Goal: Task Accomplishment & Management: Complete application form

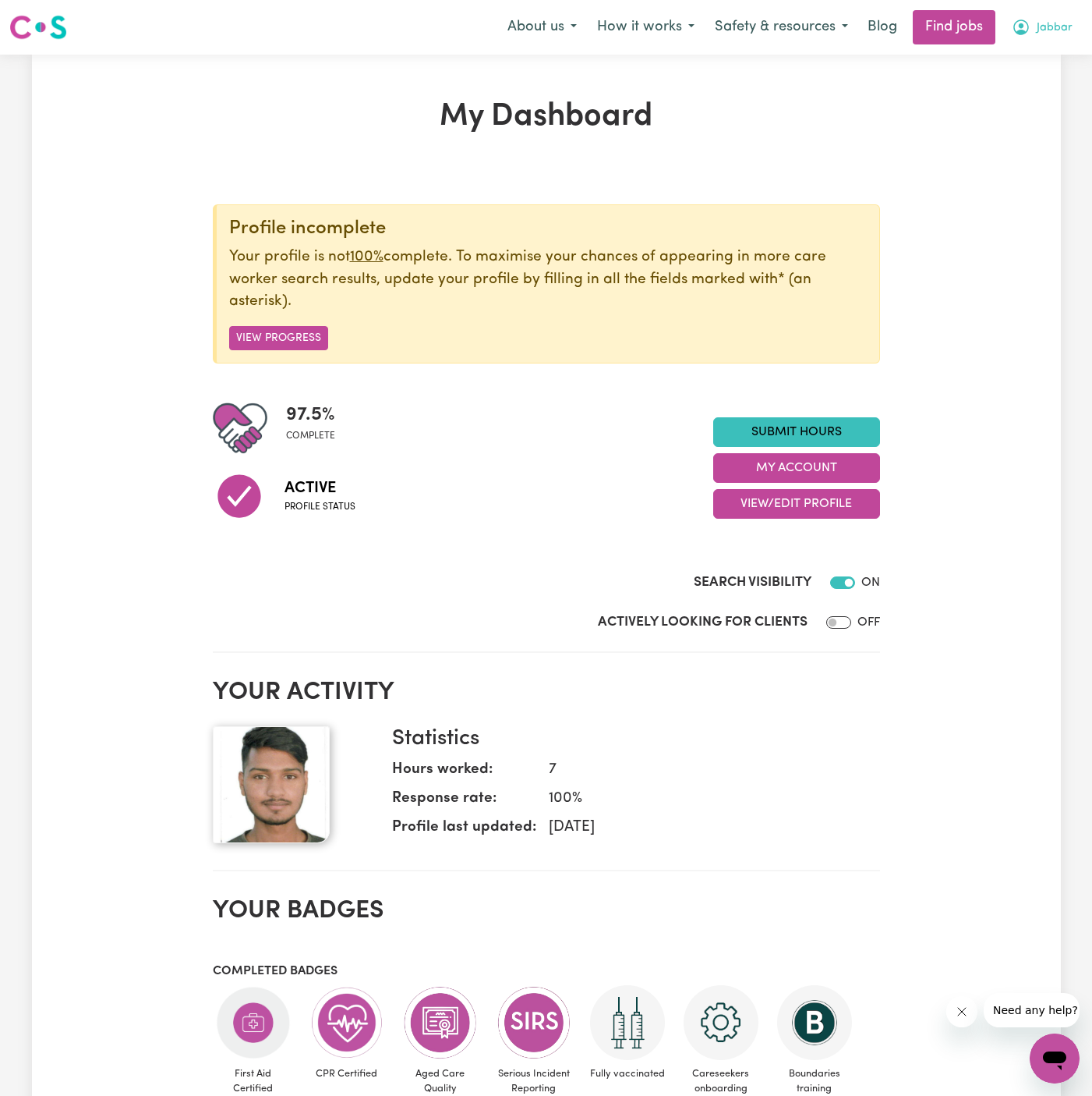
click at [1051, 23] on span "Jabbar" at bounding box center [1054, 27] width 36 height 17
click at [1057, 40] on button "Jabbar" at bounding box center [1043, 26] width 81 height 33
click at [1049, 32] on span "Jabbar" at bounding box center [1054, 27] width 36 height 17
click at [1049, 47] on link "My Account" at bounding box center [1021, 61] width 123 height 30
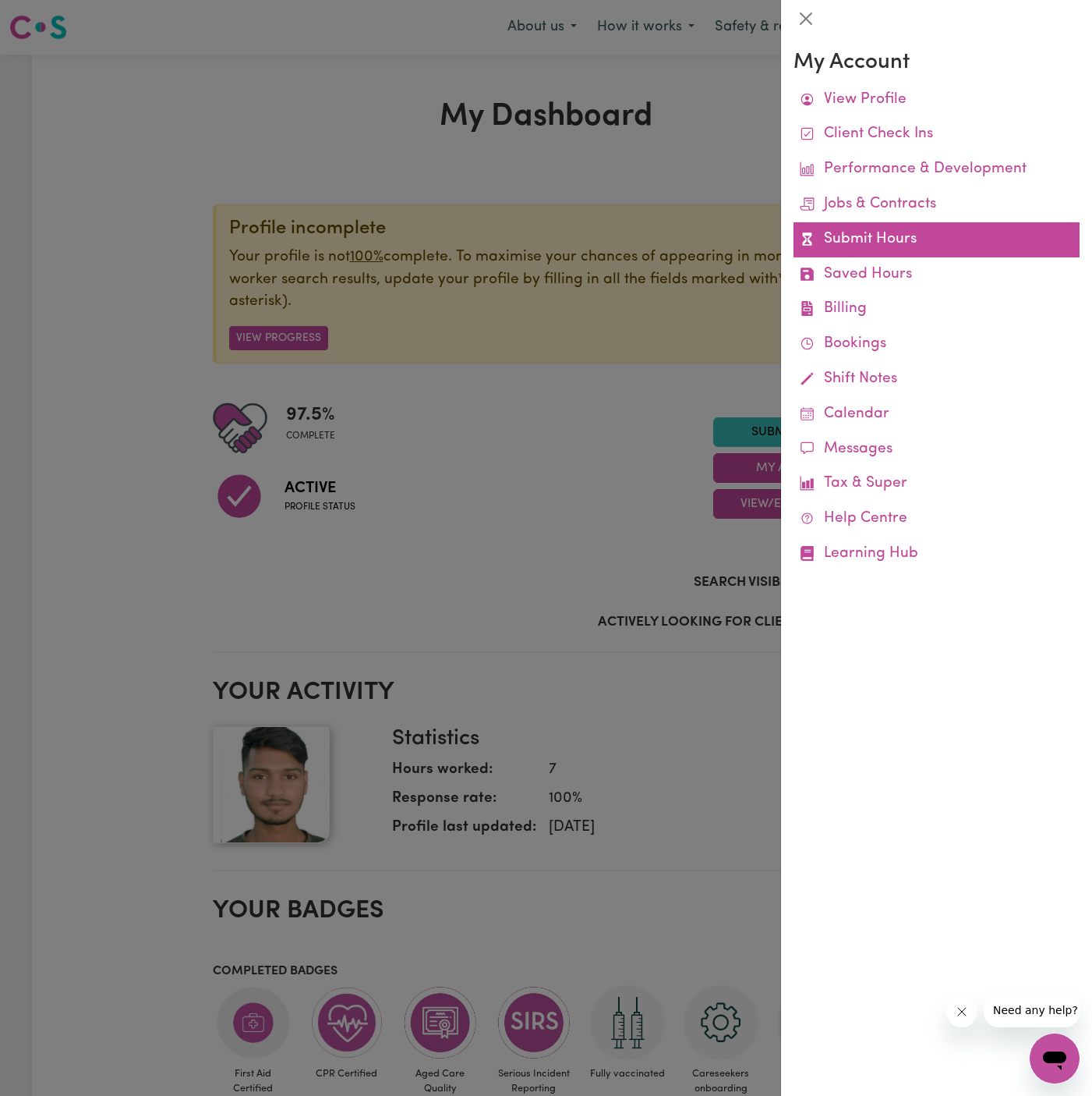
click at [880, 245] on link "Submit Hours" at bounding box center [936, 240] width 286 height 35
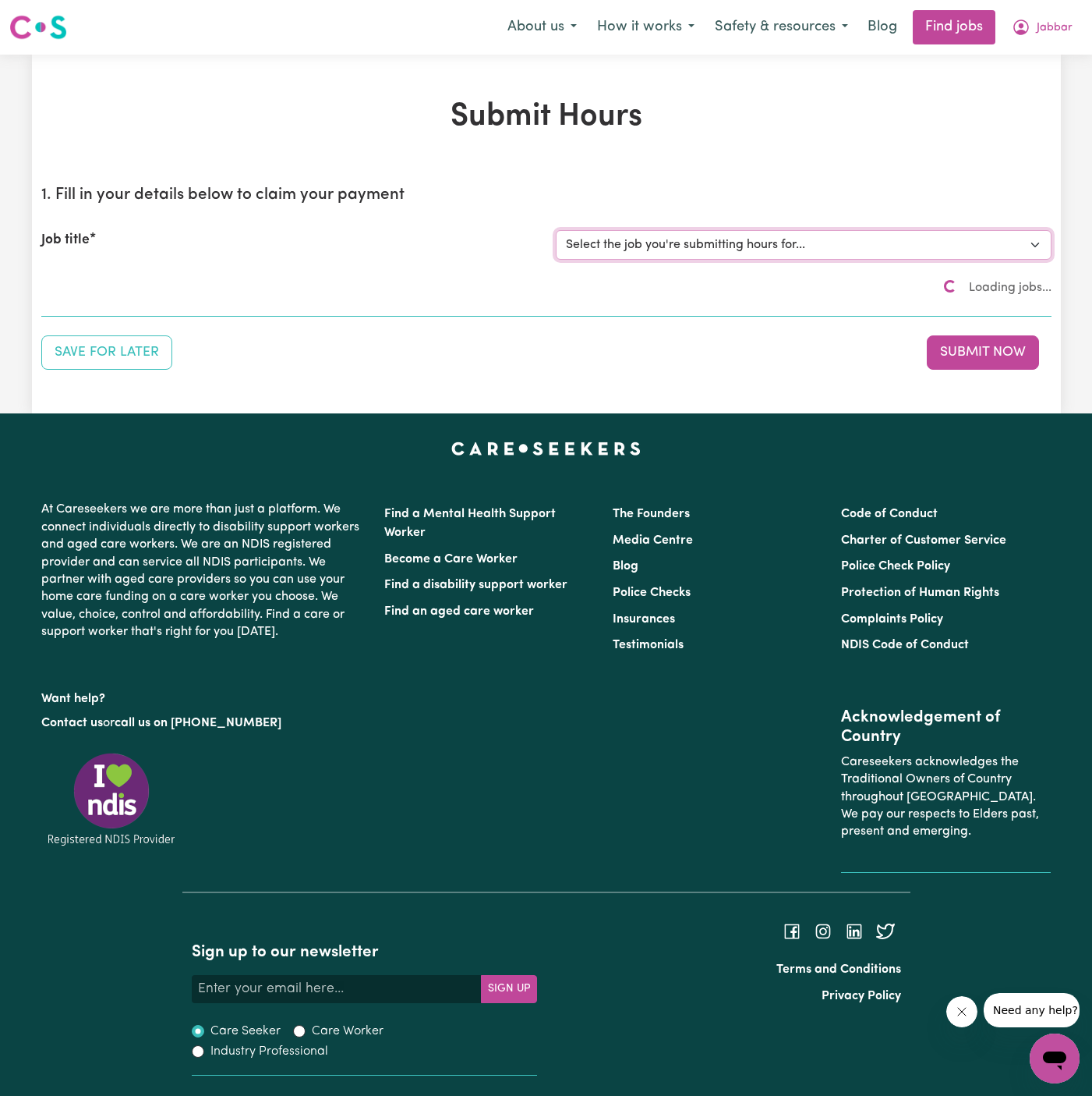
click at [674, 247] on select "Select the job you're submitting hours for..." at bounding box center [803, 245] width 496 height 30
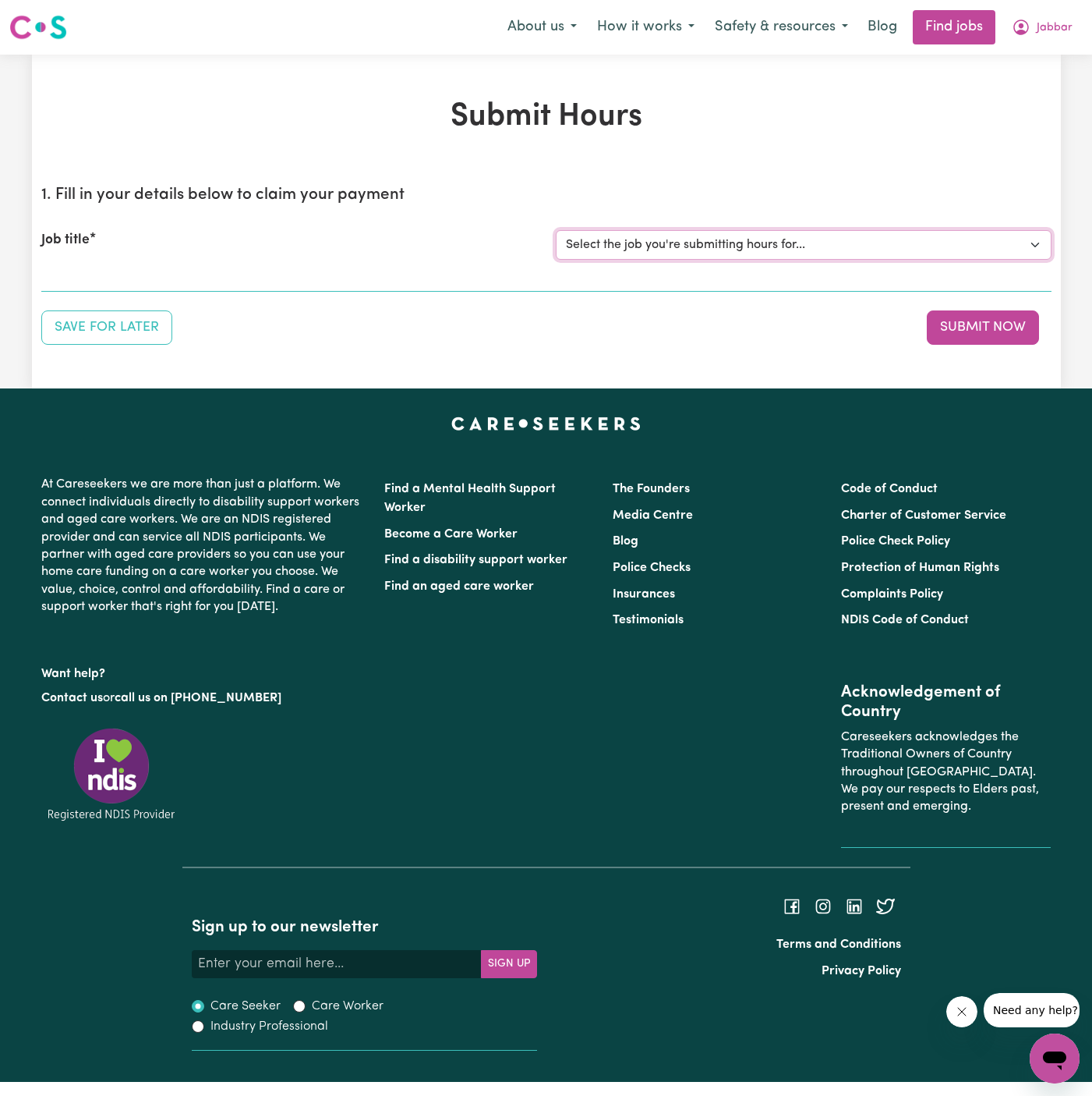
select select "15190"
click at [556, 230] on select "Select the job you're submitting hours for... [[PERSON_NAME]] Support Worker Ne…" at bounding box center [803, 245] width 496 height 30
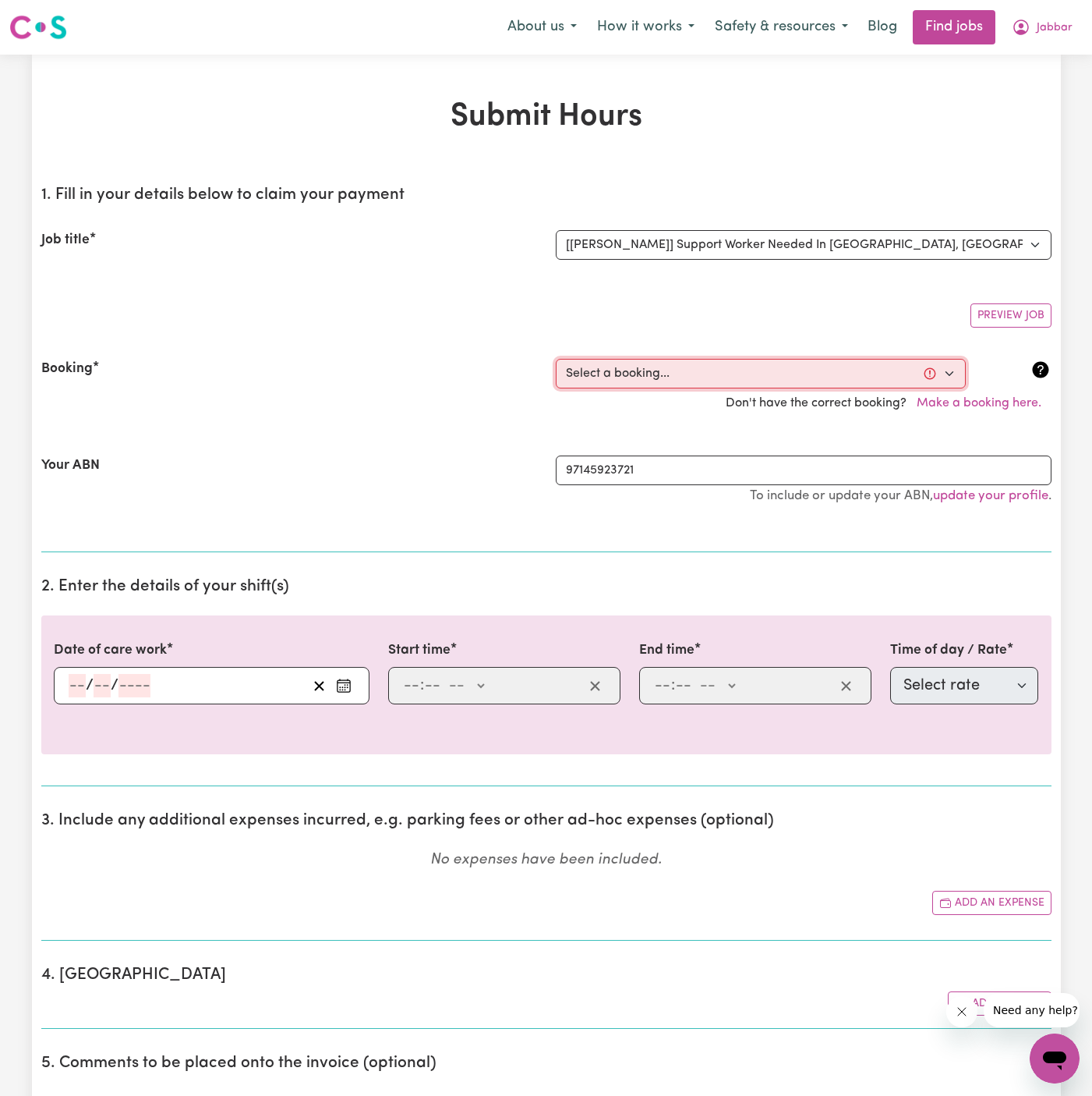
click at [674, 367] on select "Select a booking... [DATE] 09:00am to 02:00pm (ONE-OFF) [DATE] 09:00am to 02:00…" at bounding box center [761, 374] width 410 height 30
select select "369400"
click at [556, 359] on select "Select a booking... [DATE] 09:00am to 02:00pm (ONE-OFF) [DATE] 09:00am to 02:00…" at bounding box center [761, 374] width 410 height 30
type input "[DATE]"
type input "13"
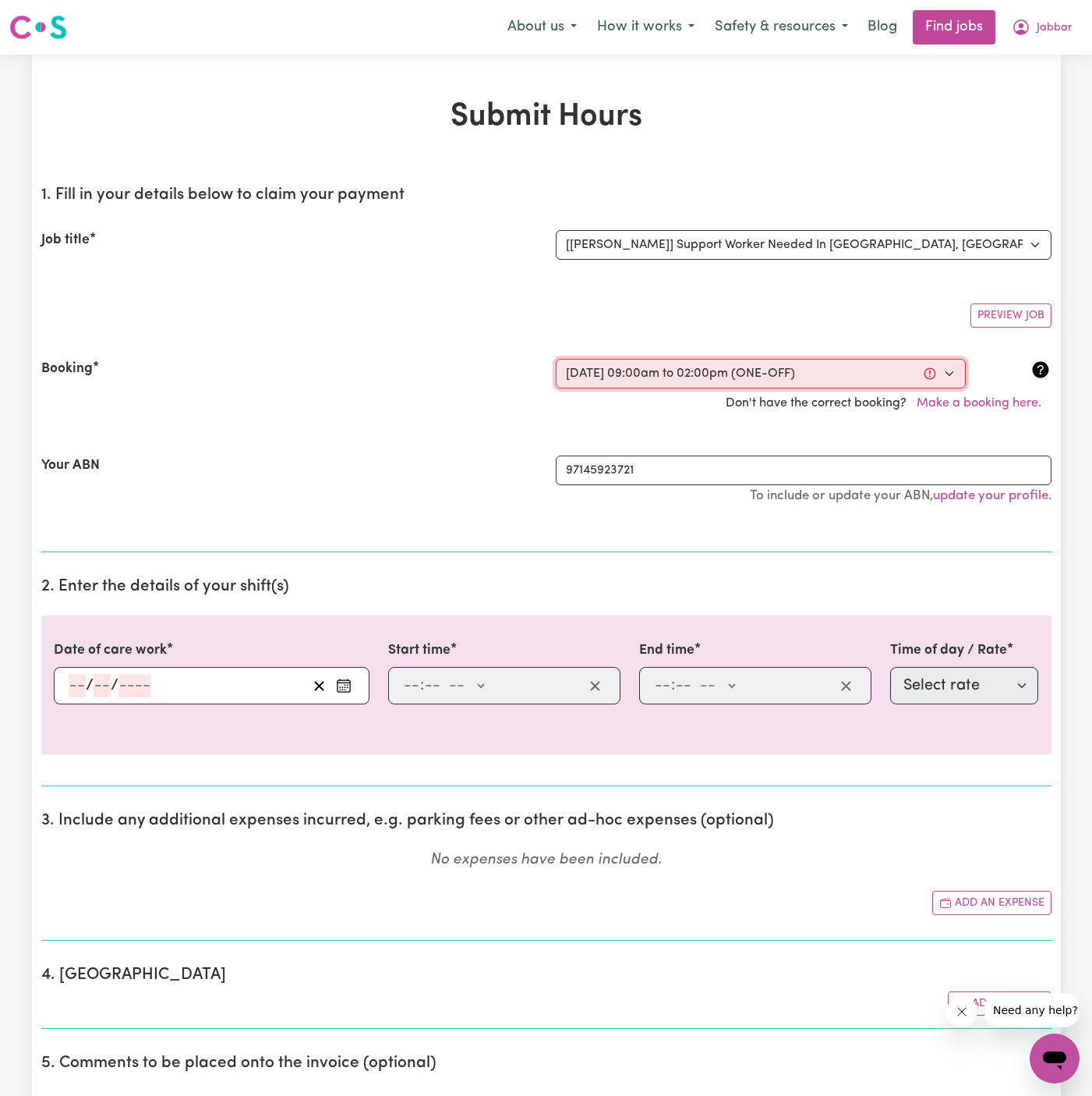
type input "10"
type input "2025"
type input "09:00"
type input "9"
type input "0"
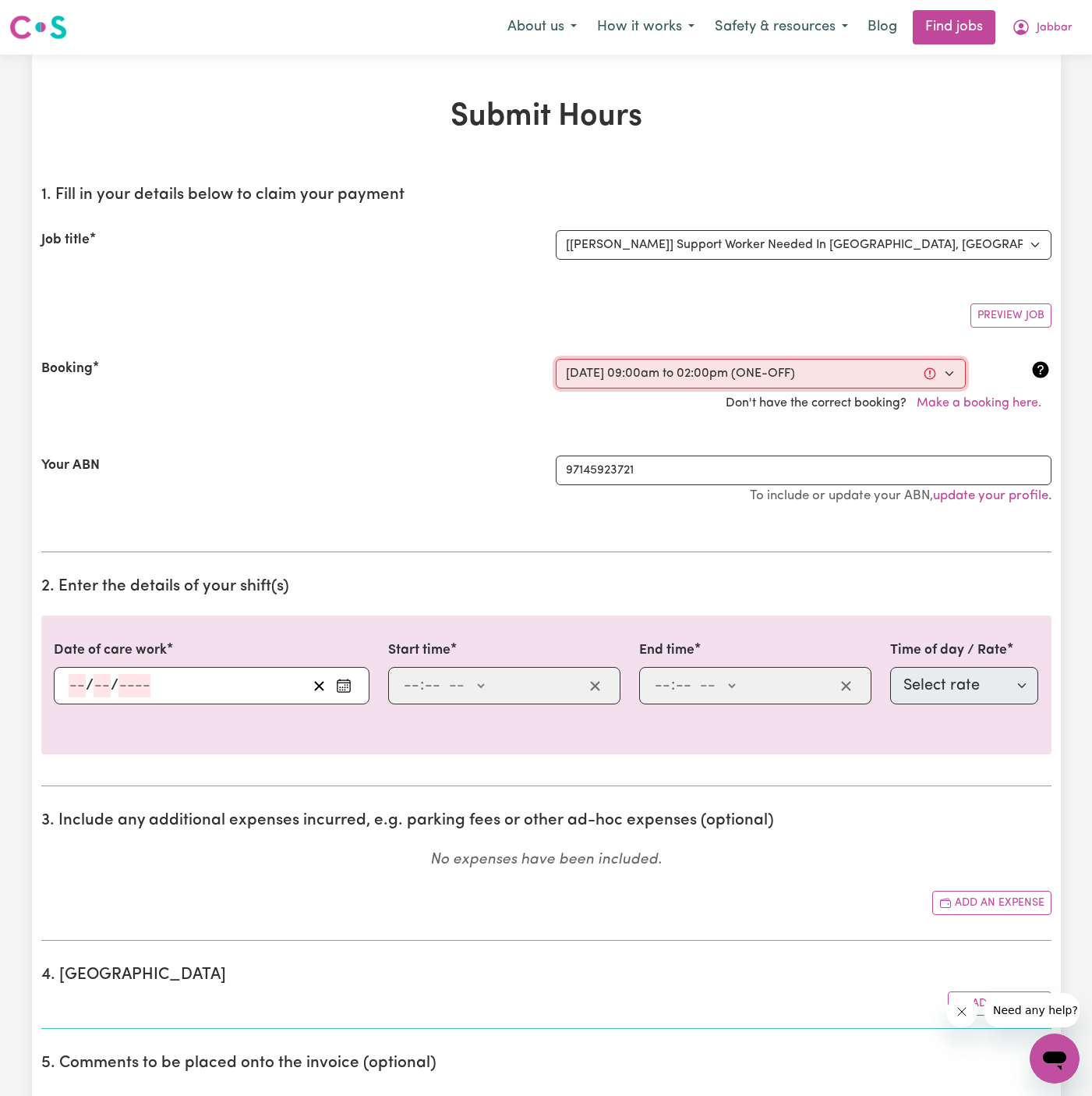
select select "am"
type input "14:00"
type input "2"
type input "0"
select select "pm"
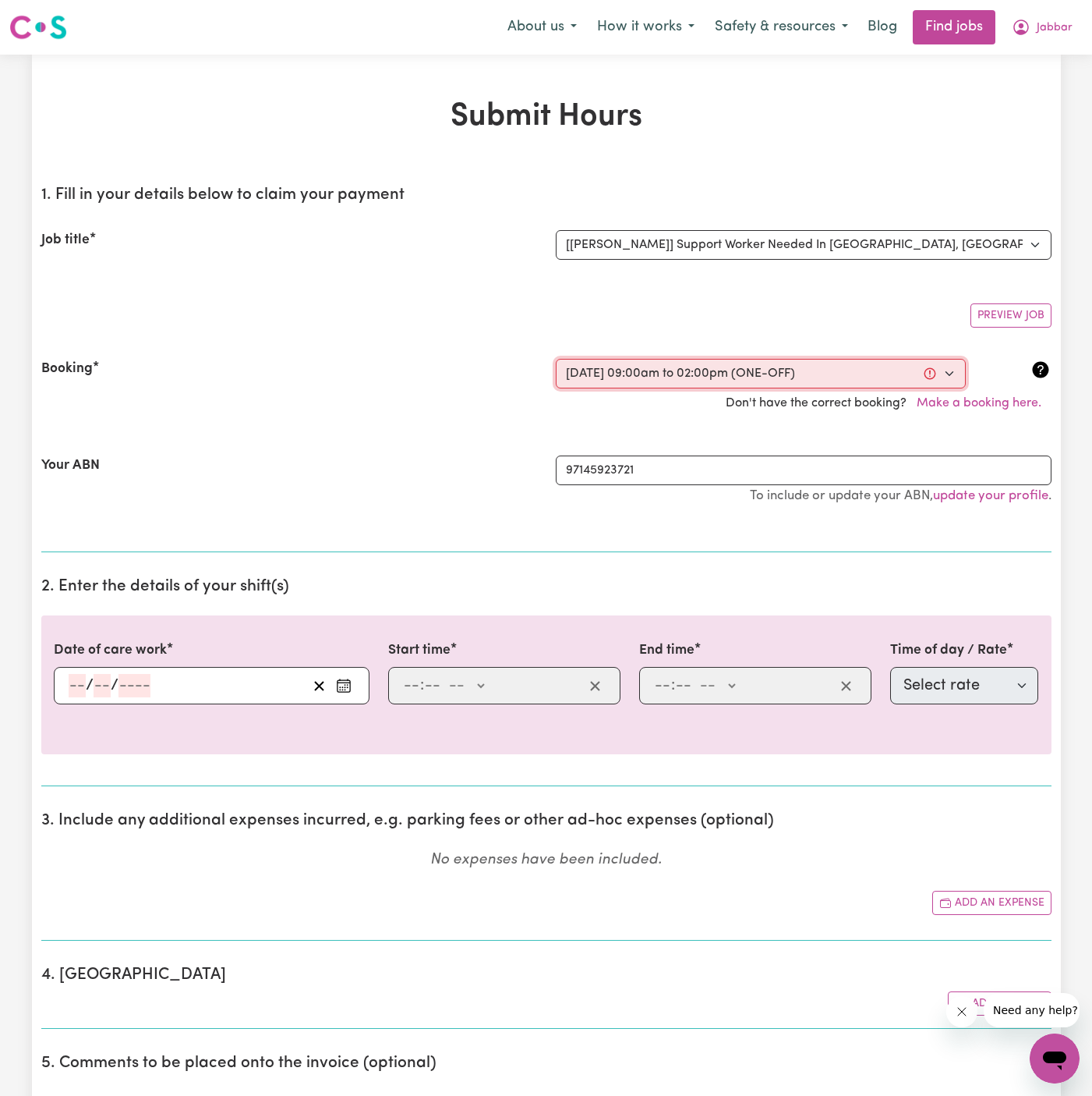
select select "63"
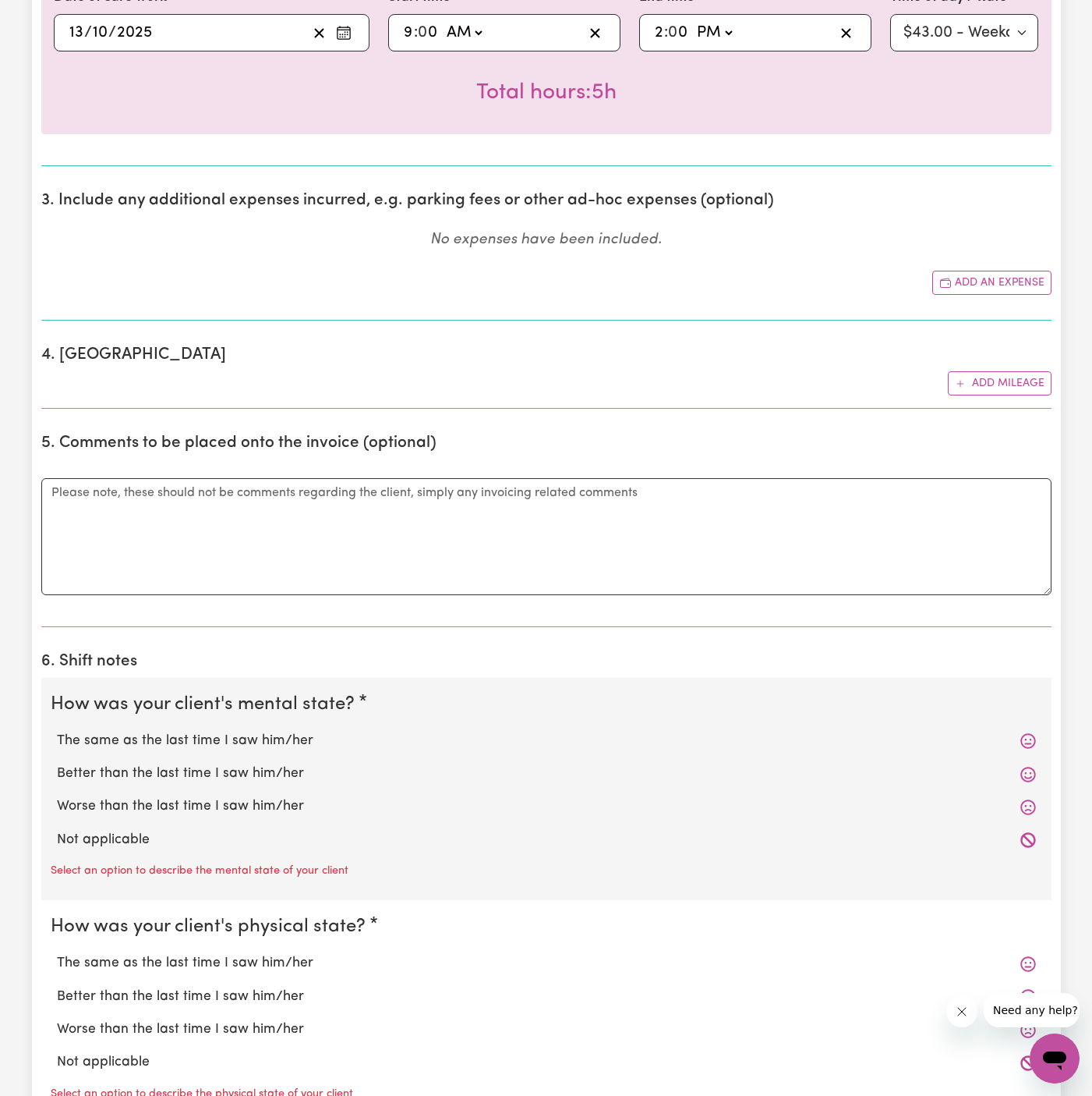
scroll to position [663, 0]
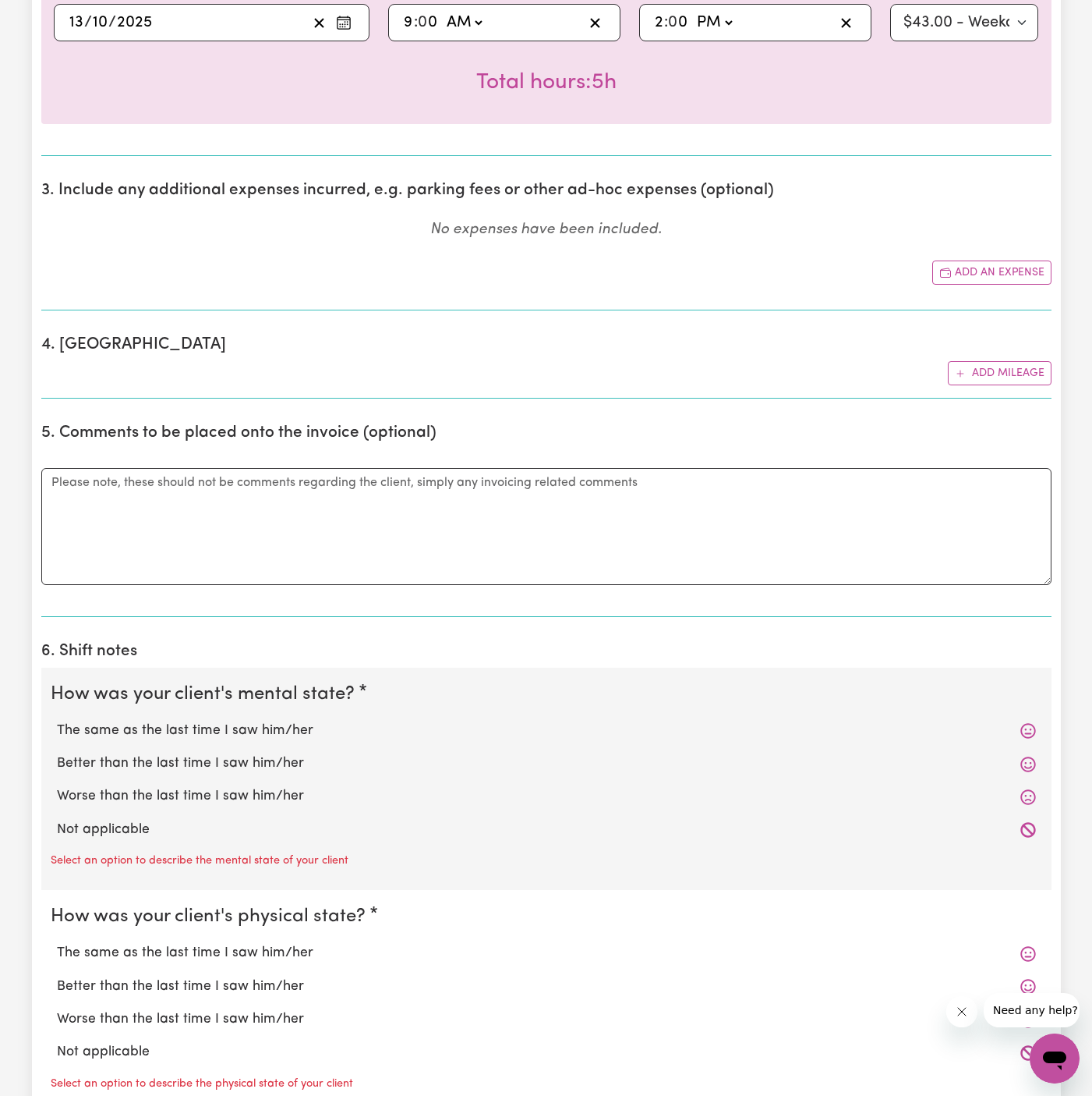
click at [169, 825] on label "Not applicable" at bounding box center [547, 829] width 979 height 20
click at [57, 819] on input "Not applicable" at bounding box center [56, 819] width 1 height 1
radio input "true"
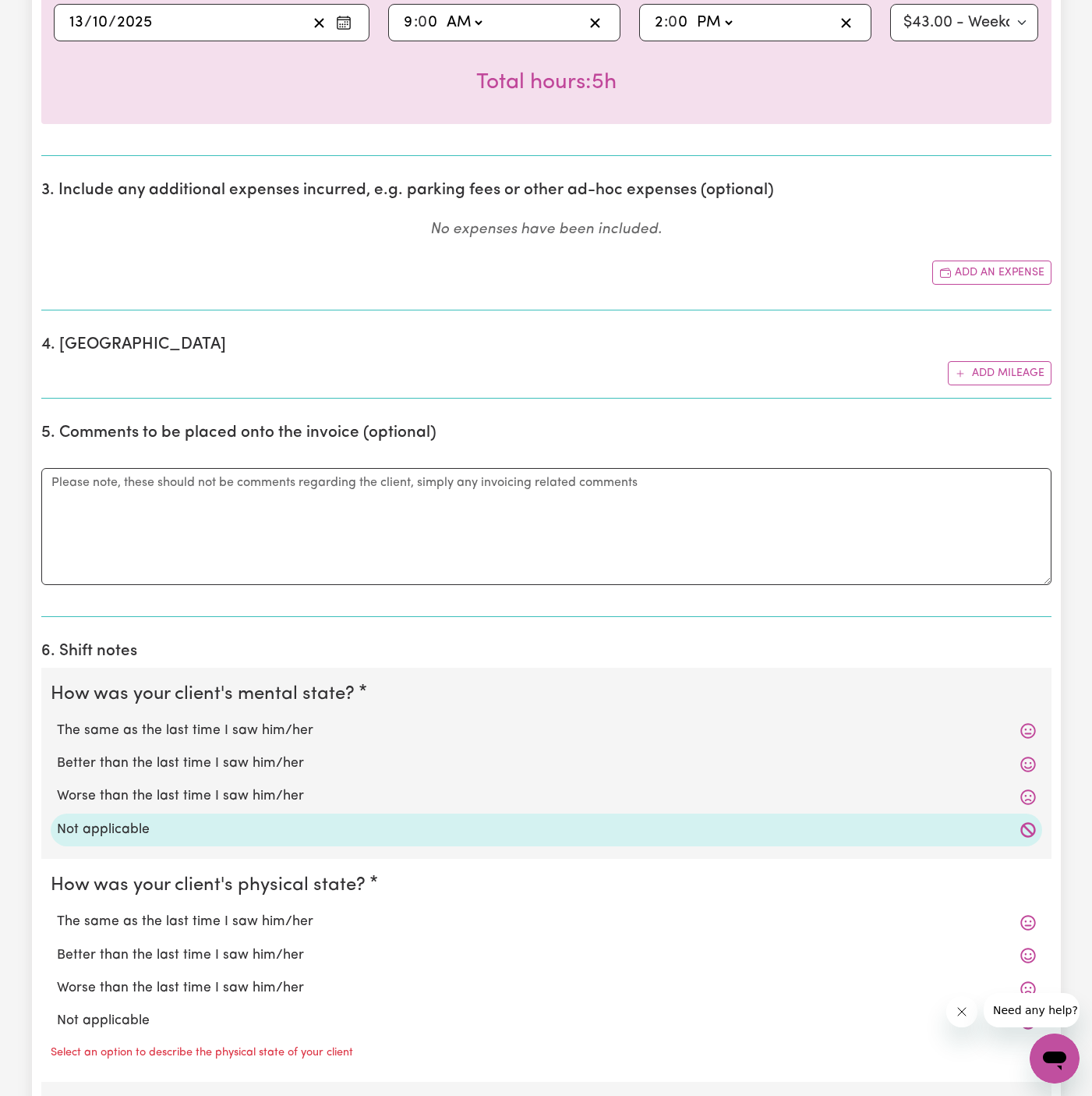
click at [145, 996] on div "Worse than the last time I saw him/her" at bounding box center [547, 988] width 992 height 33
click at [145, 1018] on label "Not applicable" at bounding box center [547, 1020] width 979 height 20
click at [57, 1011] on input "Not applicable" at bounding box center [56, 1010] width 1 height 1
radio input "true"
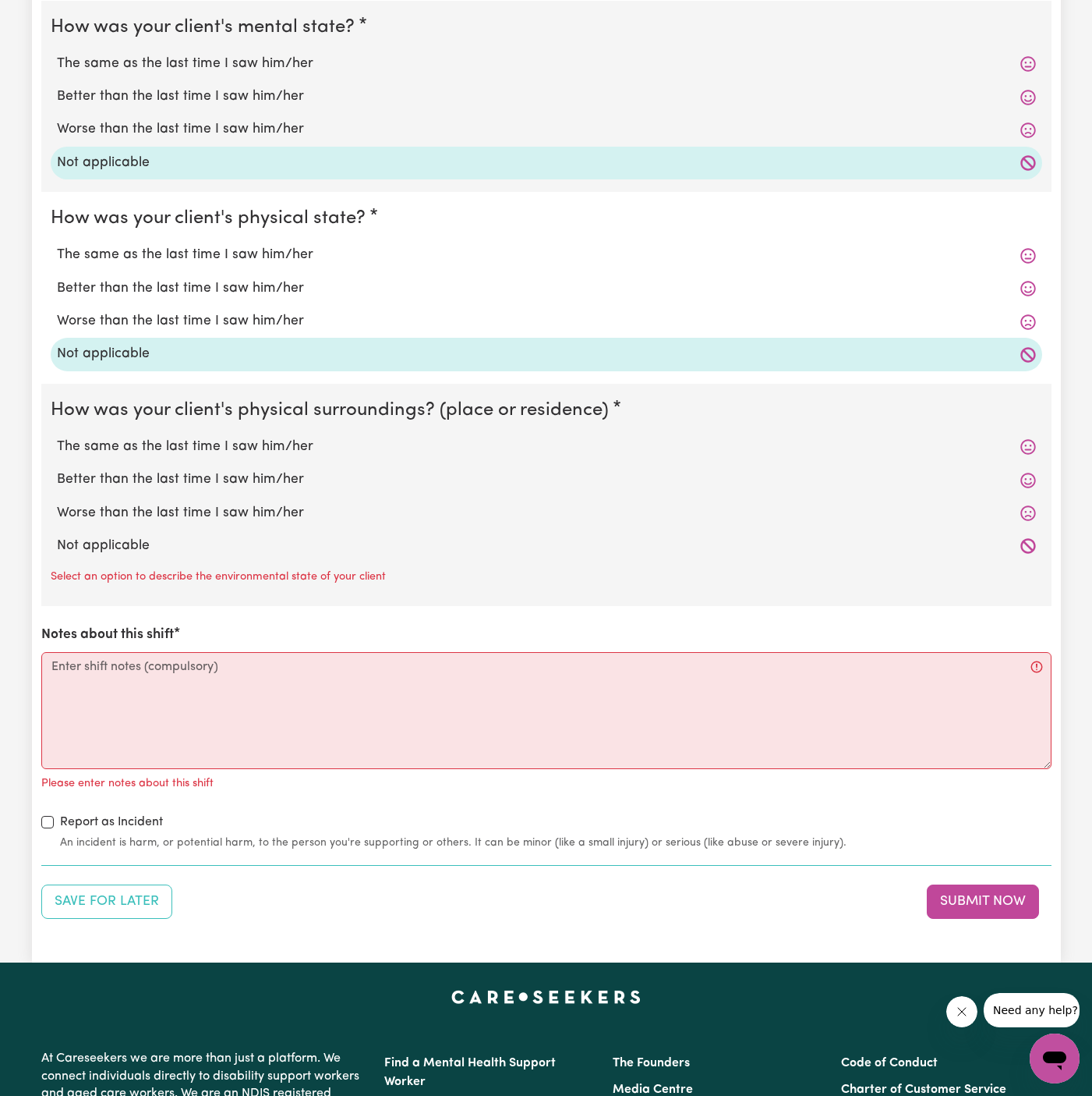
scroll to position [1509, 0]
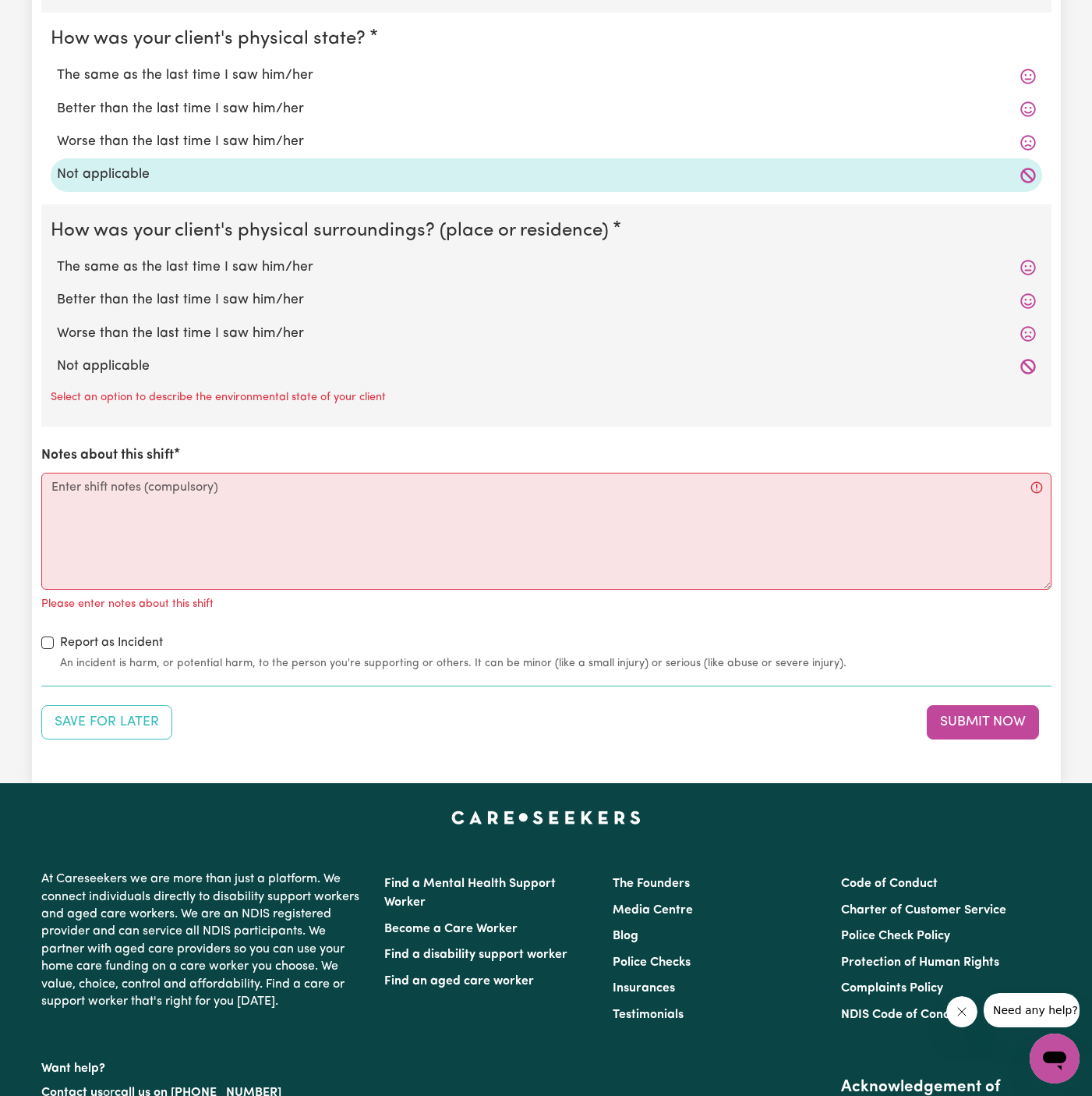
click at [158, 370] on label "Not applicable" at bounding box center [547, 367] width 979 height 20
click at [57, 357] on input "Not applicable" at bounding box center [56, 356] width 1 height 1
radio input "true"
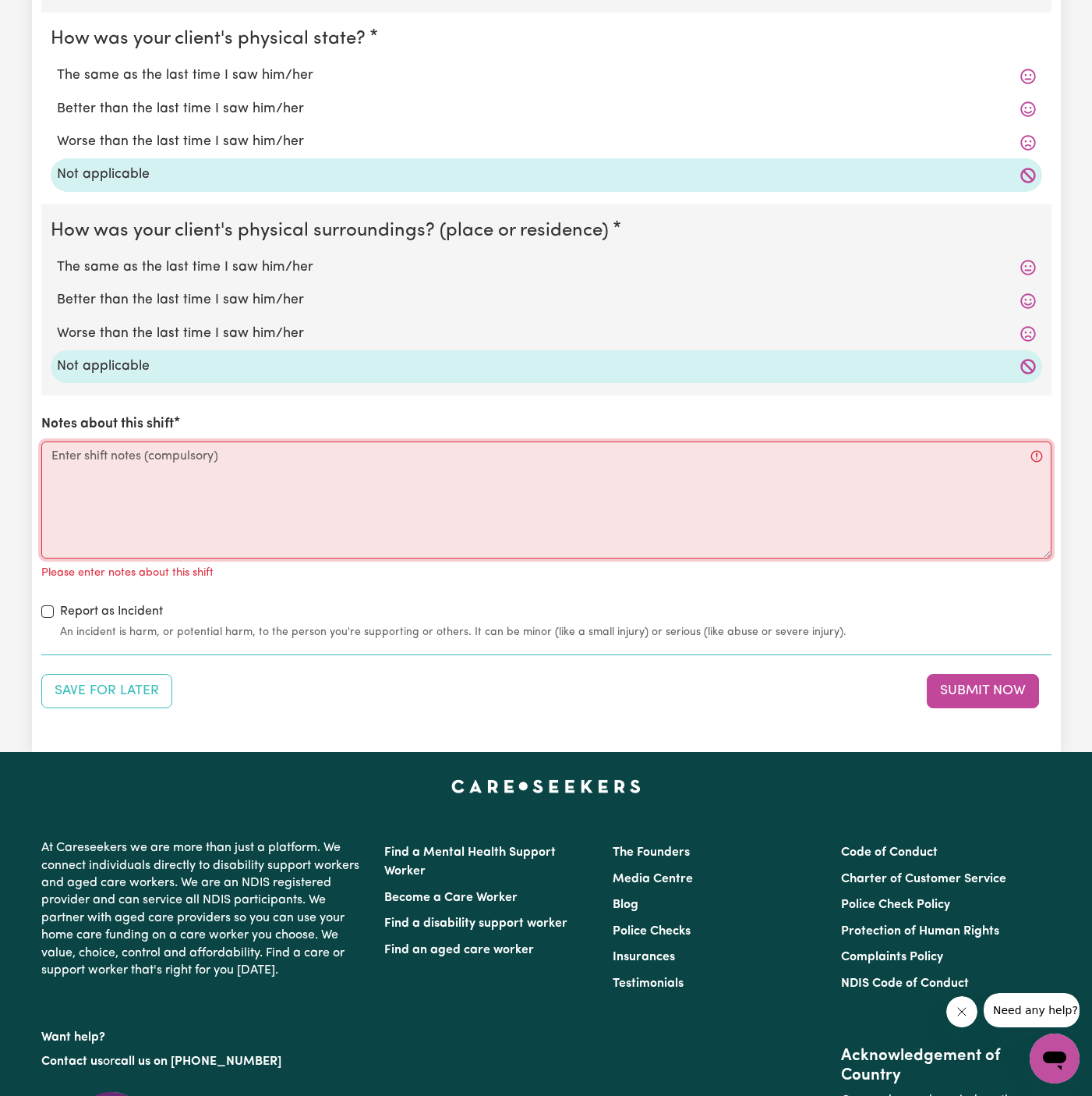
click at [264, 513] on textarea "Notes about this shift" at bounding box center [546, 500] width 1010 height 117
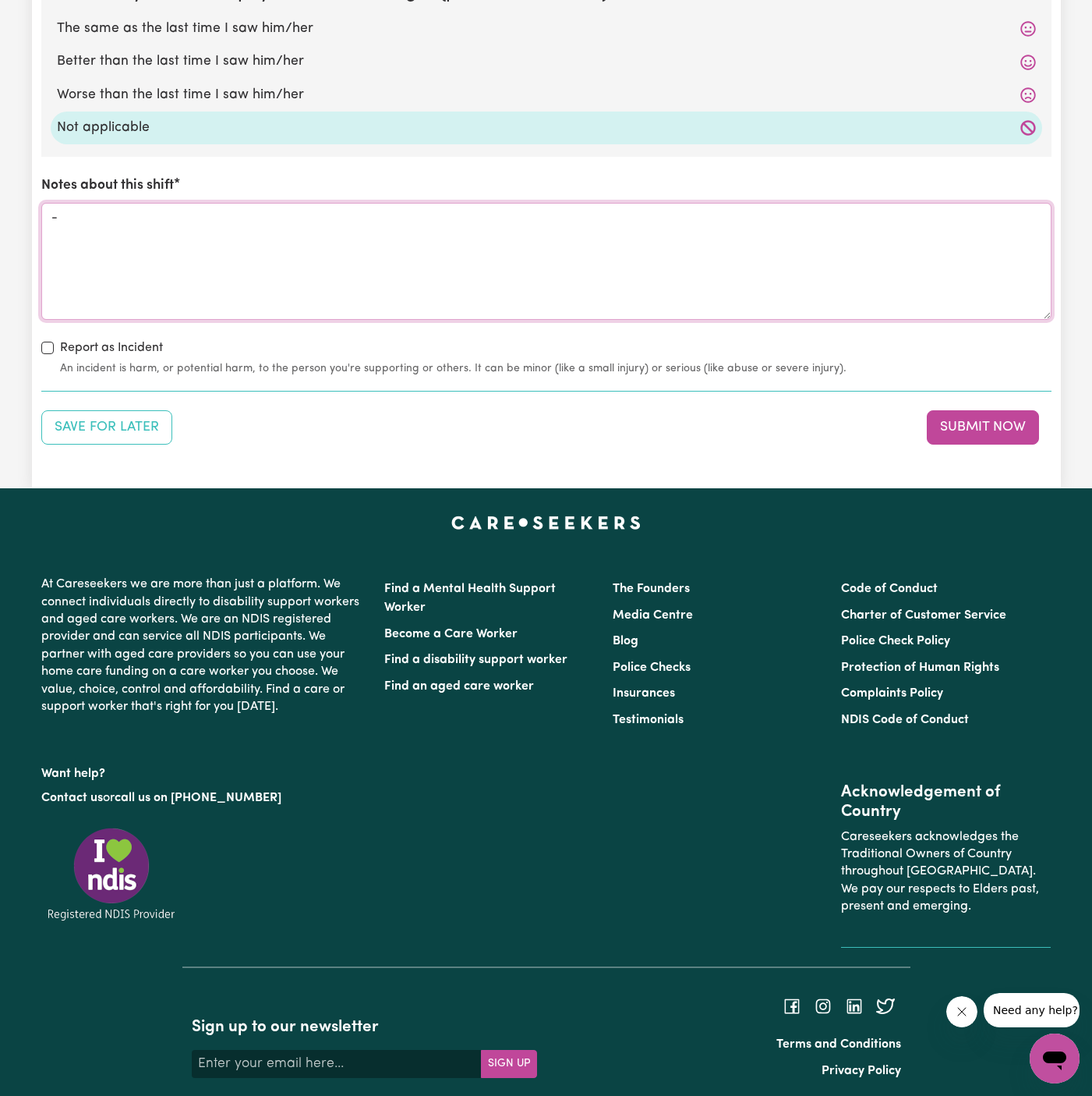
scroll to position [1827, 0]
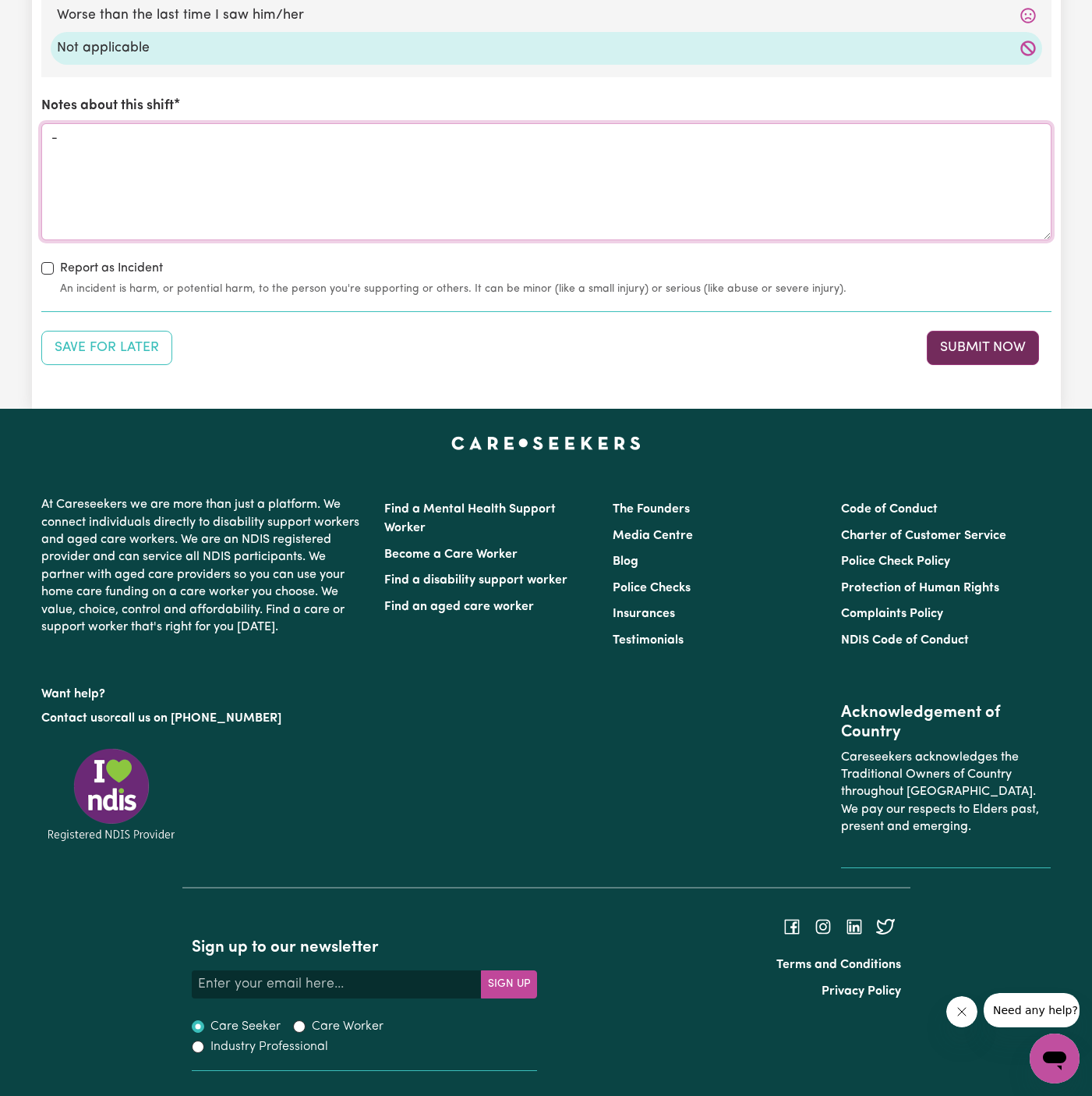
type textarea "-"
click at [1002, 337] on button "Submit Now" at bounding box center [983, 347] width 112 height 34
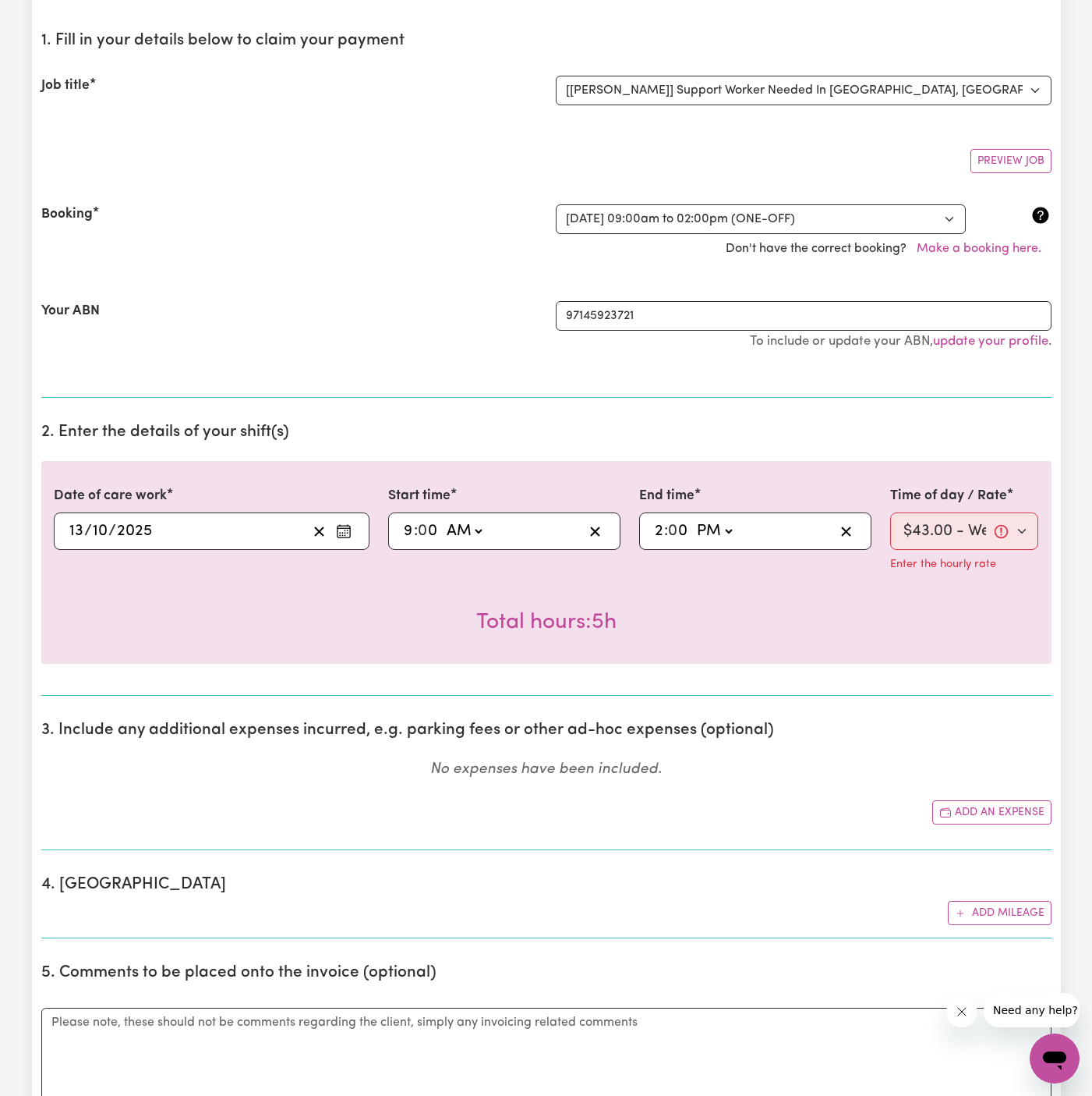
scroll to position [126, 0]
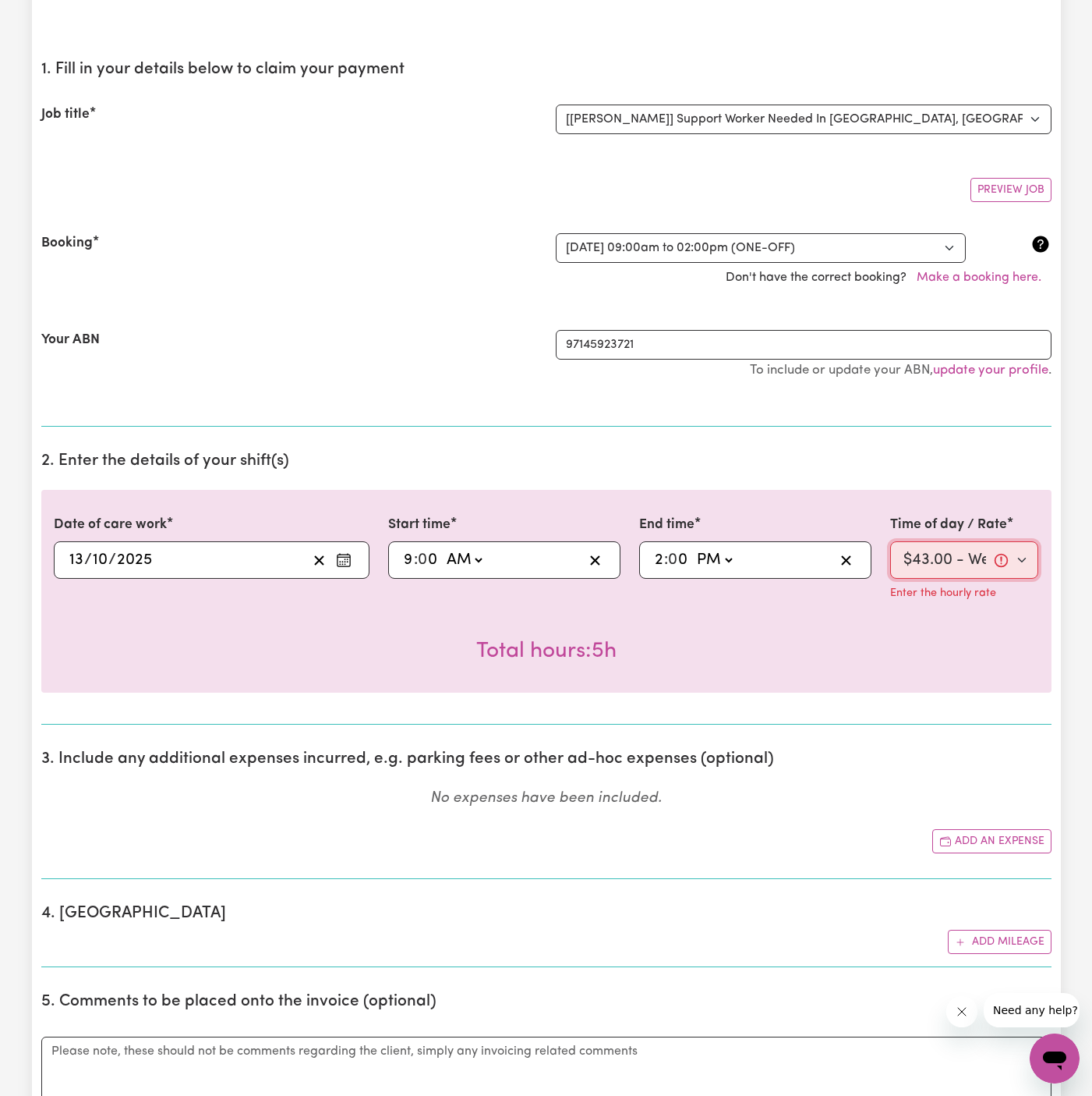
click at [932, 560] on select "Select rate $43.00 - Weekday Daytime - Assistance to access community, social a…" at bounding box center [964, 559] width 149 height 37
click at [890, 541] on select "Select rate $43.00 - Weekday Daytime - Assistance to access community, social a…" at bounding box center [964, 559] width 149 height 37
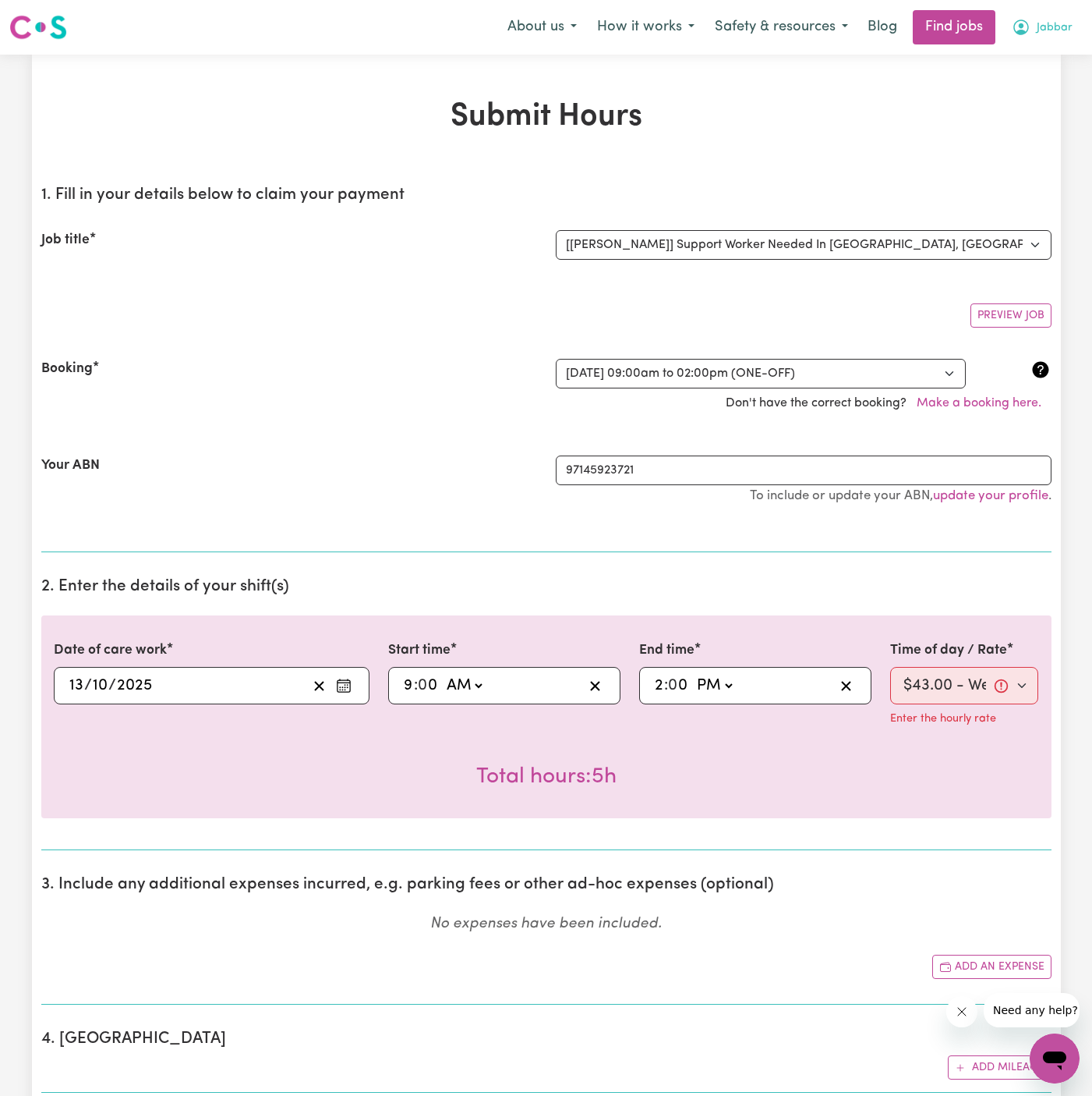
click at [1059, 23] on span "Jabbar" at bounding box center [1054, 27] width 36 height 17
click at [1053, 119] on link "Logout" at bounding box center [1021, 120] width 123 height 30
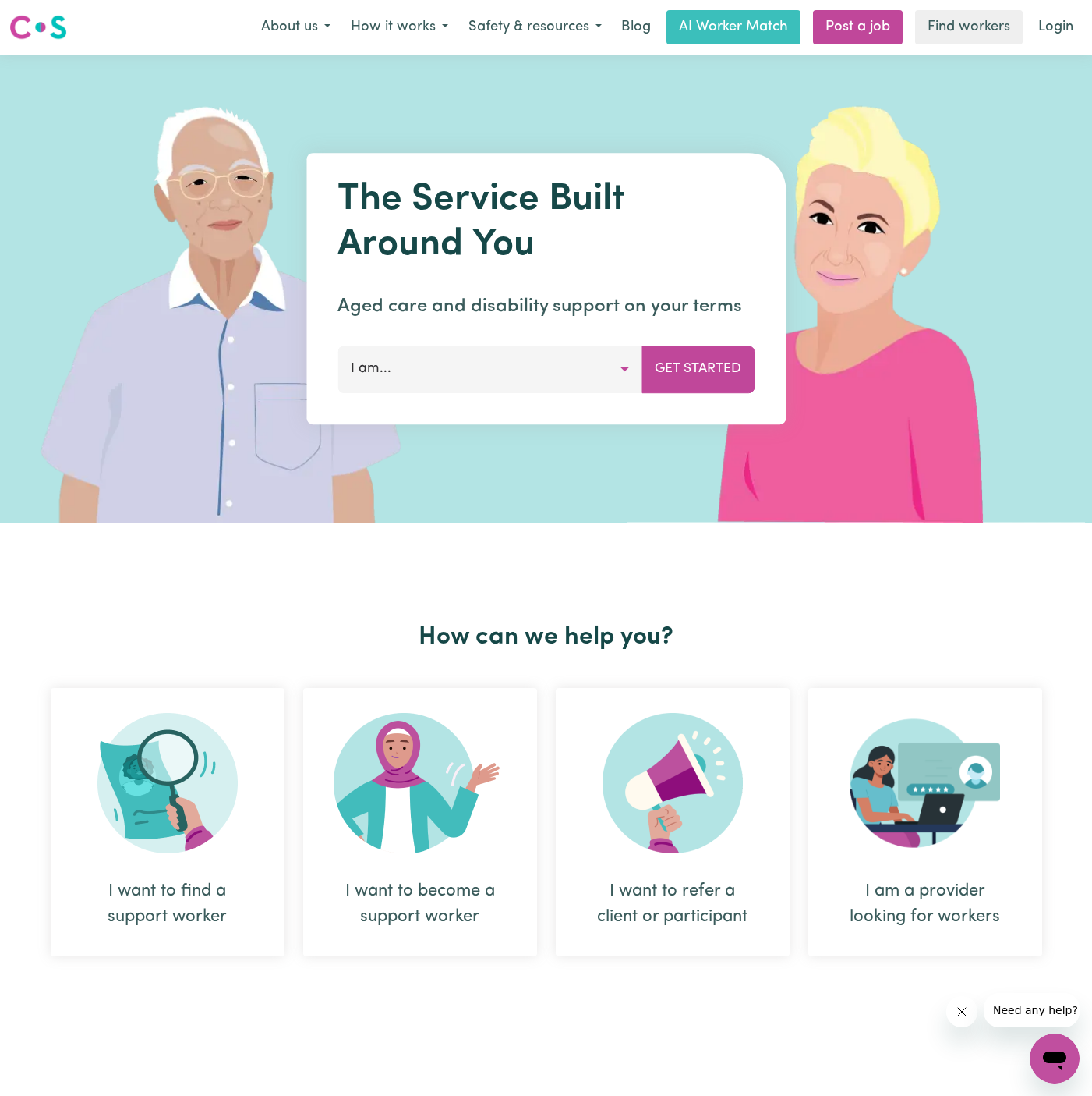
click at [1060, 46] on nav "Menu About us How it works Safety & resources Blog AI Worker Match Post a job F…" at bounding box center [546, 27] width 1092 height 55
click at [1045, 19] on link "Login" at bounding box center [1056, 27] width 54 height 34
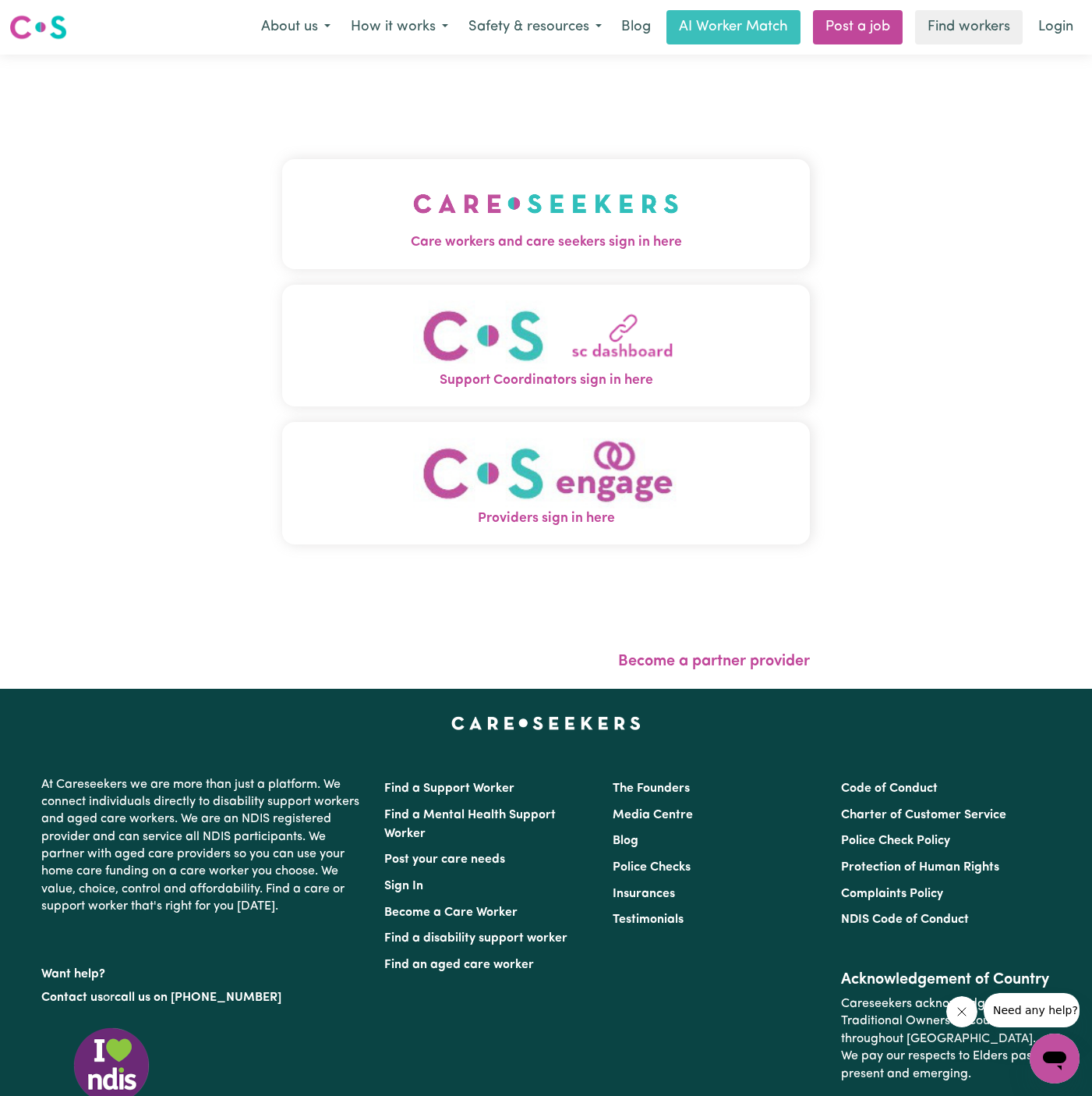
click at [498, 249] on span "Care workers and care seekers sign in here" at bounding box center [545, 242] width 528 height 20
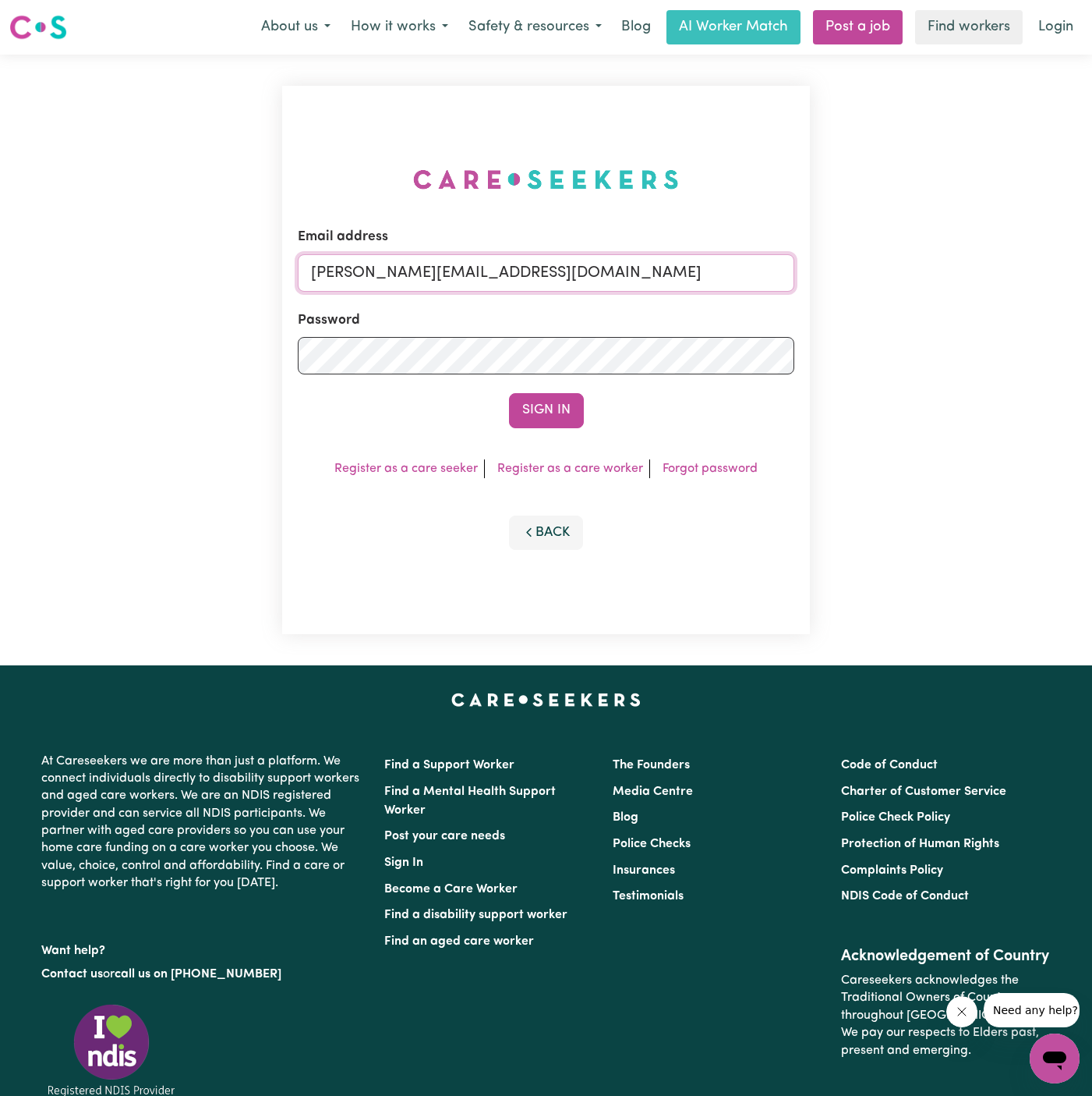
click at [636, 283] on input "[PERSON_NAME][EMAIL_ADDRESS][DOMAIN_NAME]" at bounding box center [546, 273] width 497 height 37
click at [381, 274] on input "[EMAIL_ADDRESS][DOMAIN_NAME]" at bounding box center [546, 273] width 497 height 37
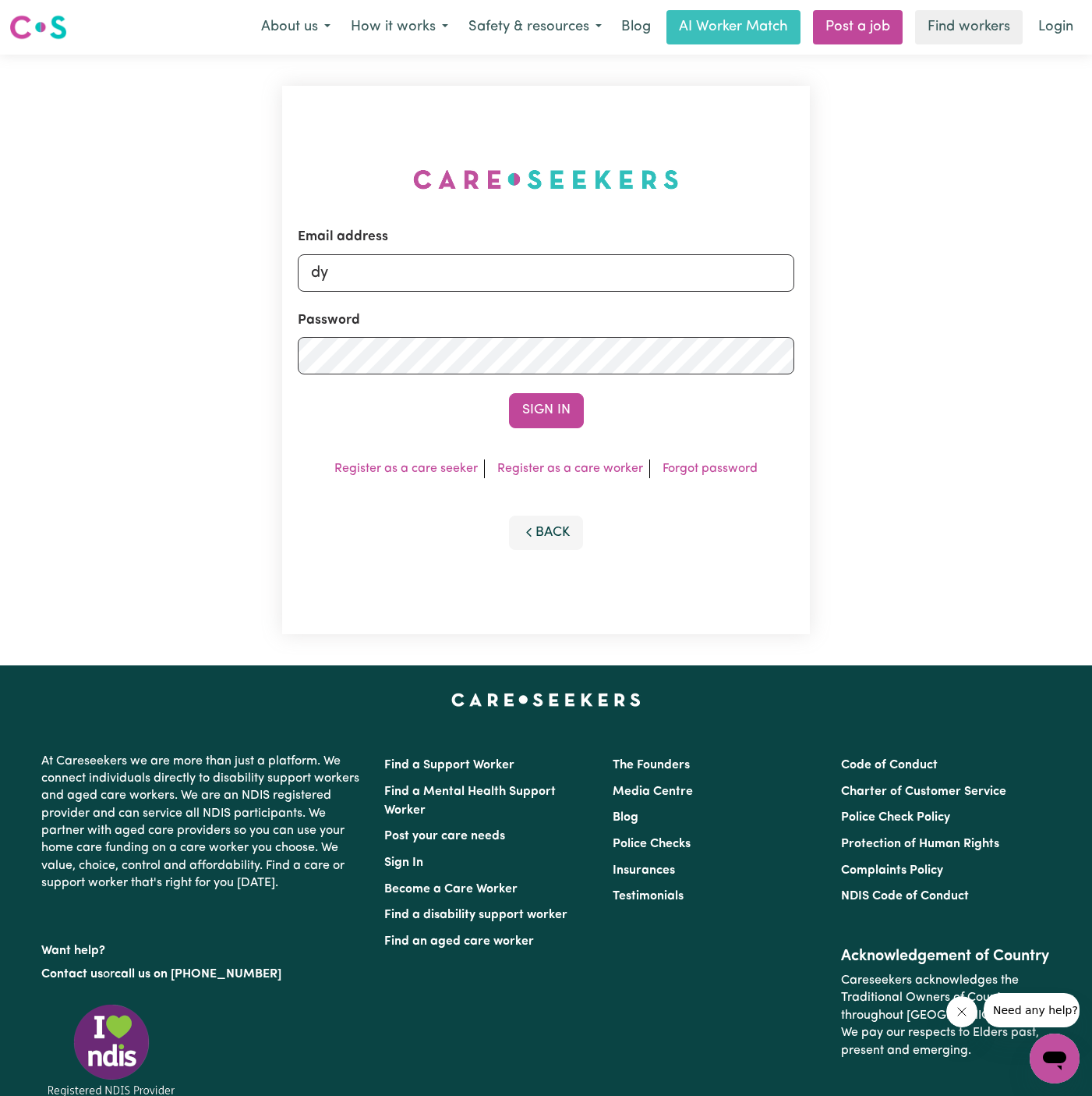
type input "[PERSON_NAME][EMAIL_ADDRESS][DOMAIN_NAME]"
click at [550, 404] on button "Sign In" at bounding box center [546, 410] width 75 height 34
